Goal: Use online tool/utility: Utilize a website feature to perform a specific function

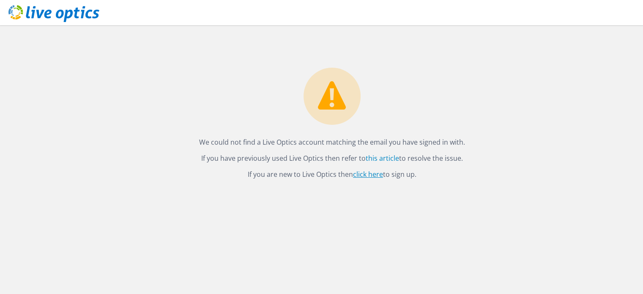
click at [363, 175] on link "click here" at bounding box center [368, 174] width 30 height 9
click at [387, 159] on link "this article" at bounding box center [382, 158] width 33 height 9
click at [373, 173] on link "click here" at bounding box center [368, 174] width 30 height 9
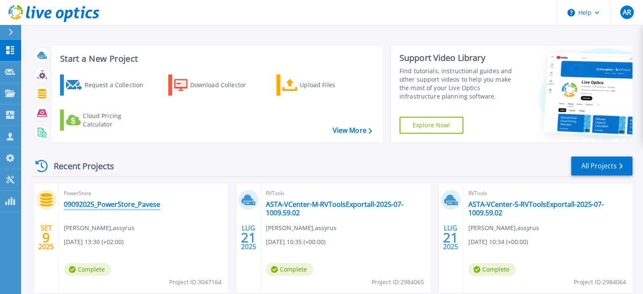
click at [93, 201] on link "09092025_PowerStore_Pavese" at bounding box center [112, 204] width 96 height 8
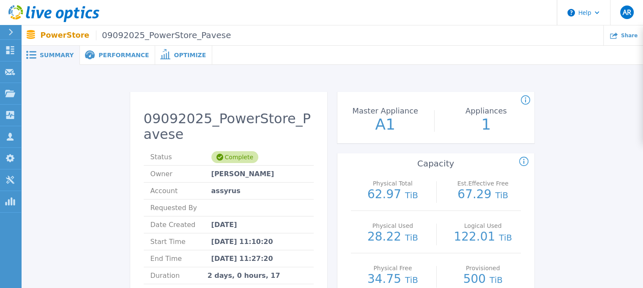
click at [118, 55] on span "Performance" at bounding box center [124, 55] width 50 height 6
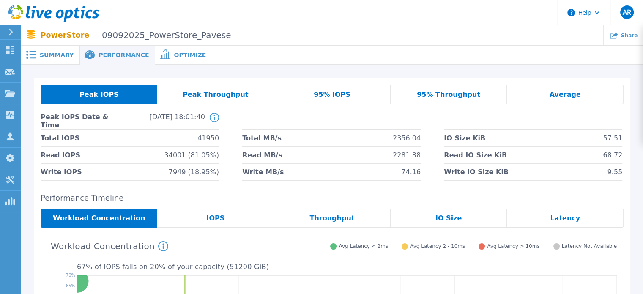
click at [206, 94] on span "Peak Throughput" at bounding box center [216, 94] width 66 height 7
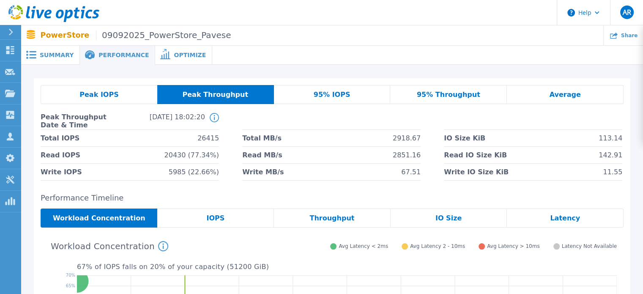
click at [174, 57] on span "Optimize" at bounding box center [190, 55] width 32 height 6
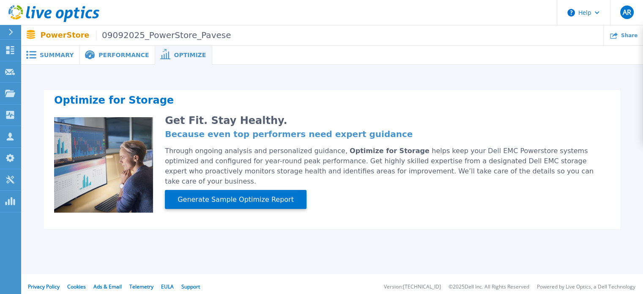
scroll to position [5, 0]
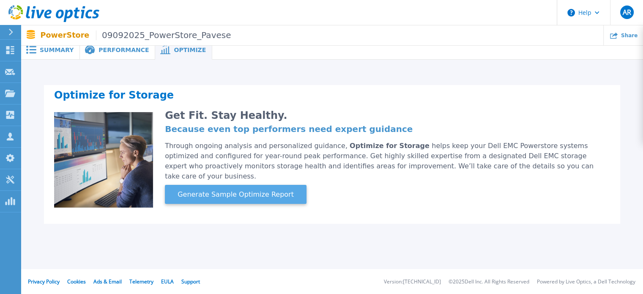
click at [227, 189] on span "Generate Sample Optimize Report" at bounding box center [235, 194] width 123 height 10
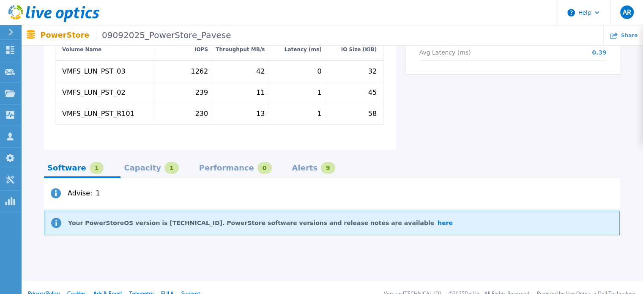
scroll to position [450, 0]
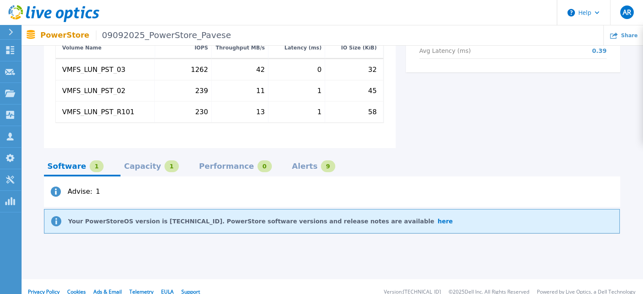
click at [132, 163] on div "Capacity" at bounding box center [142, 166] width 37 height 7
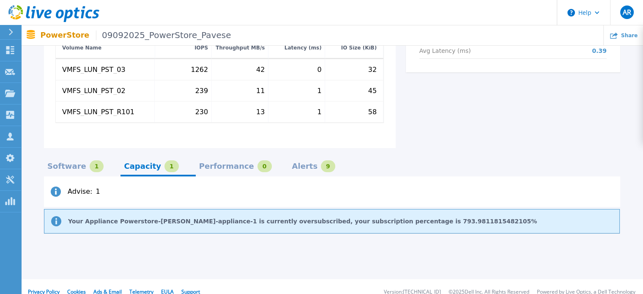
click at [199, 163] on div "Performance" at bounding box center [226, 166] width 55 height 7
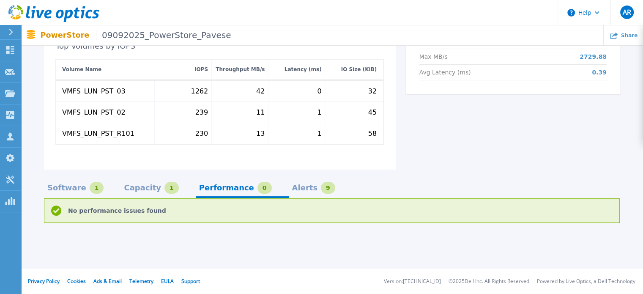
scroll to position [418, 0]
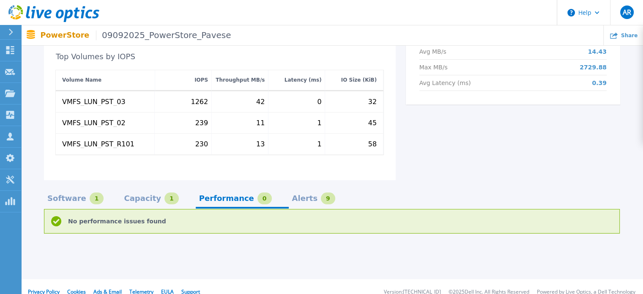
click at [292, 192] on div "Alerts 9" at bounding box center [313, 198] width 43 height 12
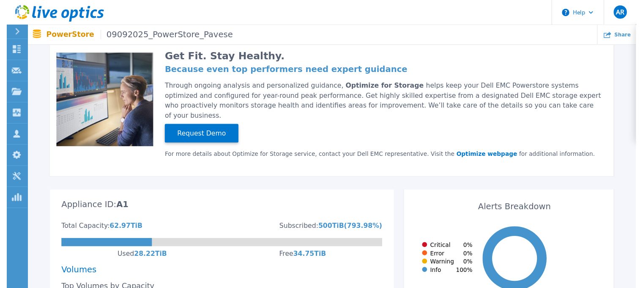
scroll to position [0, 0]
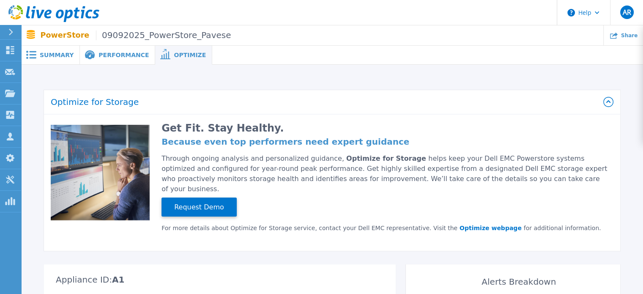
click at [56, 52] on span "Summary" at bounding box center [57, 55] width 34 height 6
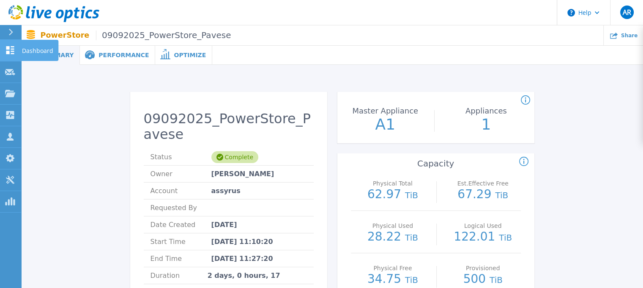
click at [8, 48] on icon at bounding box center [10, 50] width 8 height 8
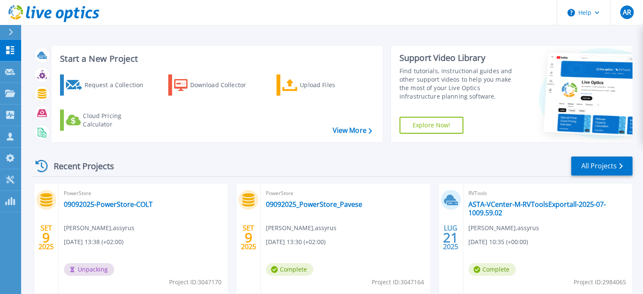
click at [323, 197] on span "PowerStore" at bounding box center [345, 193] width 159 height 9
click at [324, 201] on link "09092025_PowerStore_Pavese" at bounding box center [314, 204] width 96 height 8
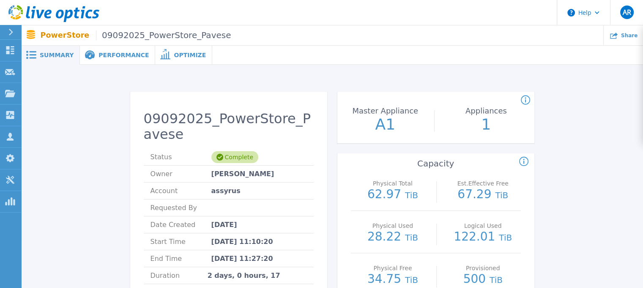
click at [174, 54] on span "Optimize" at bounding box center [190, 55] width 32 height 6
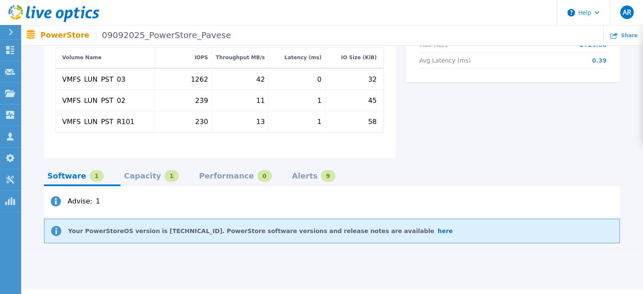
scroll to position [450, 0]
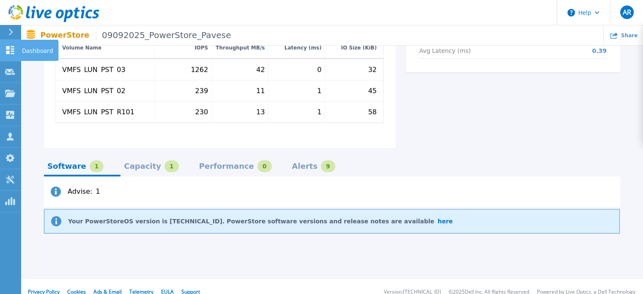
click at [11, 50] on icon at bounding box center [10, 50] width 10 height 8
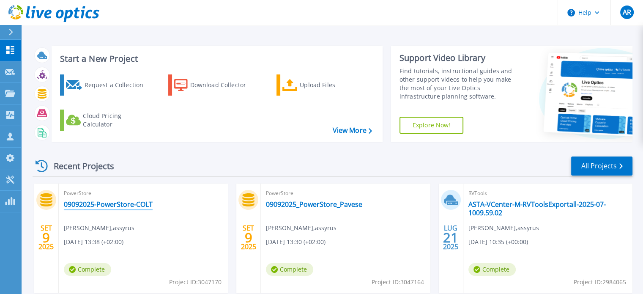
click at [107, 207] on link "09092025-PowerStore-COLT" at bounding box center [108, 204] width 89 height 8
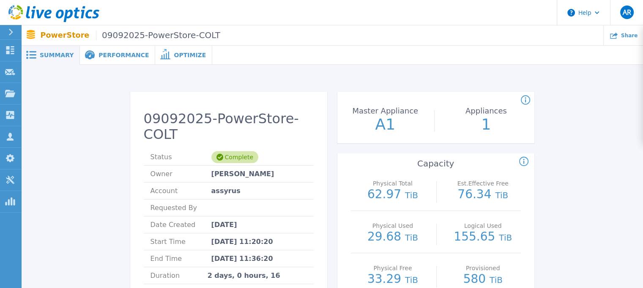
click at [103, 49] on div "Performance" at bounding box center [117, 55] width 75 height 19
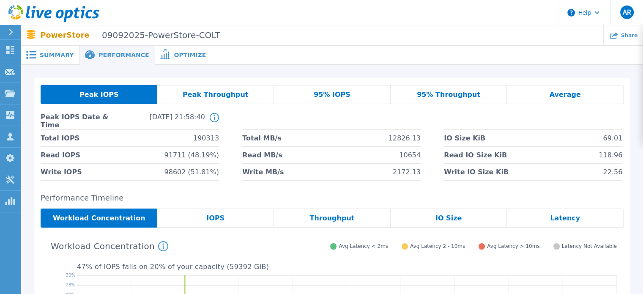
click at [105, 52] on span "Performance" at bounding box center [124, 55] width 50 height 6
click at [321, 221] on span "Throughput" at bounding box center [332, 218] width 45 height 7
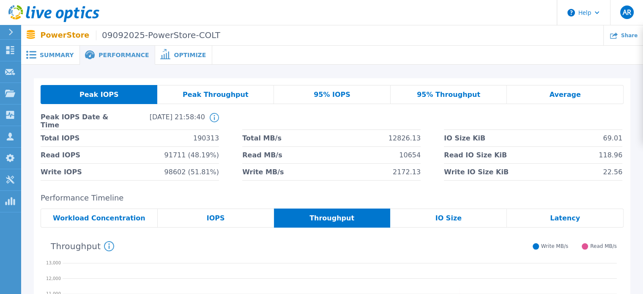
click at [174, 53] on span "Optimize" at bounding box center [190, 55] width 32 height 6
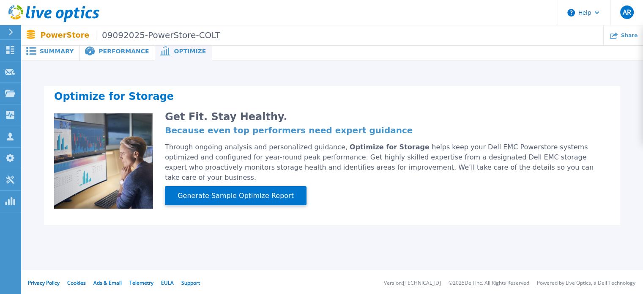
scroll to position [5, 0]
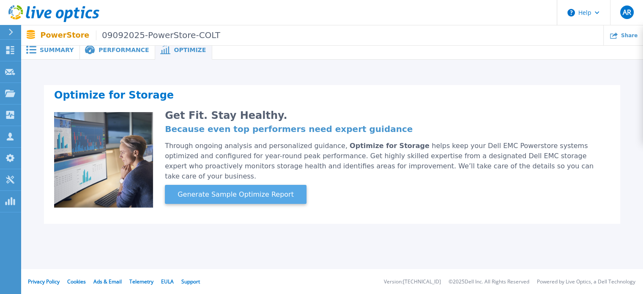
click at [217, 189] on span "Generate Sample Optimize Report" at bounding box center [235, 194] width 123 height 10
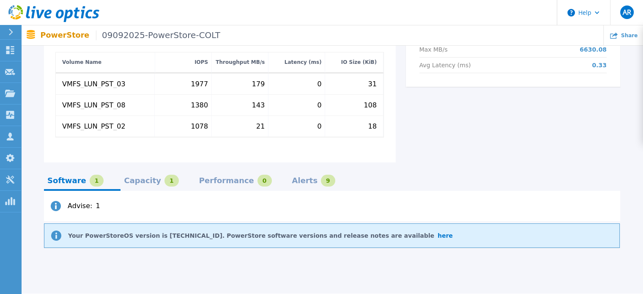
scroll to position [450, 0]
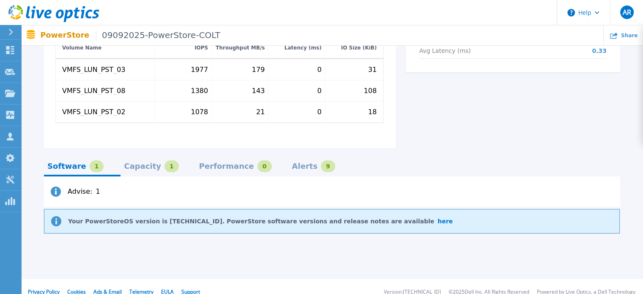
click at [292, 163] on div "Alerts" at bounding box center [305, 166] width 26 height 7
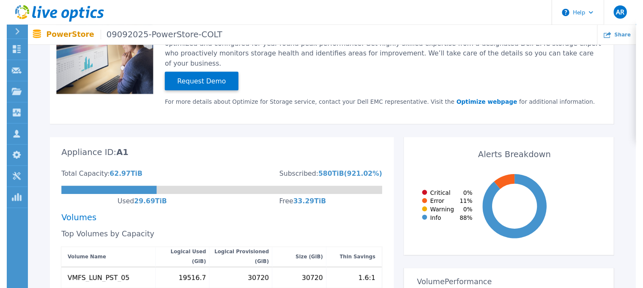
scroll to position [0, 0]
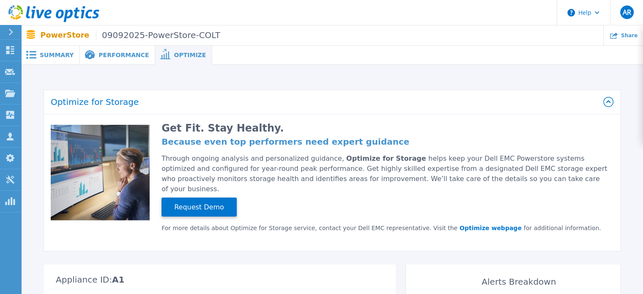
click at [122, 56] on span "Performance" at bounding box center [124, 55] width 50 height 6
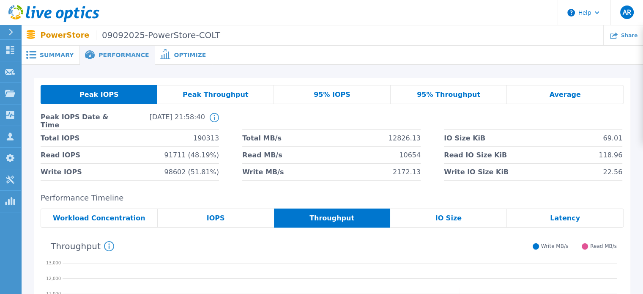
click at [56, 53] on span "Summary" at bounding box center [57, 55] width 34 height 6
